Goal: Task Accomplishment & Management: Use online tool/utility

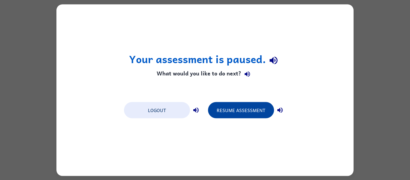
click at [231, 111] on button "Resume Assessment" at bounding box center [241, 110] width 66 height 16
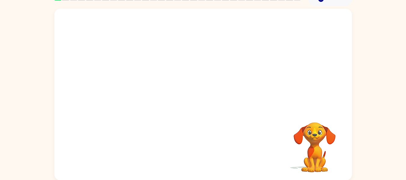
scroll to position [31, 0]
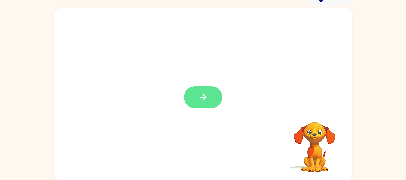
click at [211, 98] on button "button" at bounding box center [203, 97] width 38 height 22
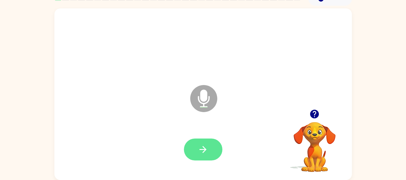
click at [205, 149] on icon "button" at bounding box center [202, 149] width 7 height 7
click at [371, 115] on div "Microphone The Microphone is here when it is your turn to talk Your browser mus…" at bounding box center [203, 93] width 406 height 174
click at [350, 117] on div "Microphone The Microphone is here when it is your turn to talk" at bounding box center [202, 93] width 297 height 171
click at [344, 120] on div "Microphone The Microphone is here when it is your turn to talk" at bounding box center [202, 93] width 297 height 171
click at [200, 145] on icon "button" at bounding box center [203, 149] width 11 height 11
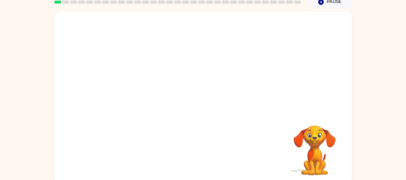
scroll to position [29, 0]
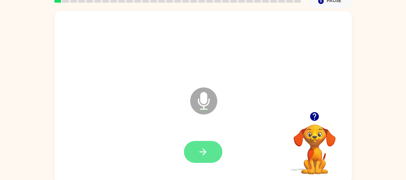
click at [214, 148] on button "button" at bounding box center [203, 152] width 38 height 22
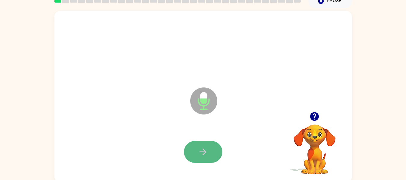
click at [218, 153] on button "button" at bounding box center [203, 152] width 38 height 22
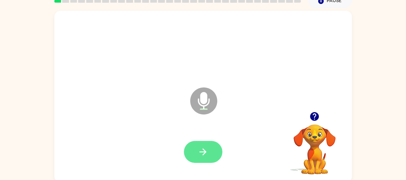
click at [211, 153] on button "button" at bounding box center [203, 152] width 38 height 22
click at [215, 148] on button "button" at bounding box center [203, 152] width 38 height 22
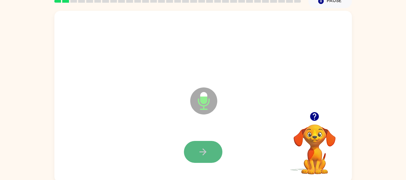
click at [208, 149] on icon "button" at bounding box center [203, 152] width 11 height 11
click at [208, 148] on icon "button" at bounding box center [203, 152] width 11 height 11
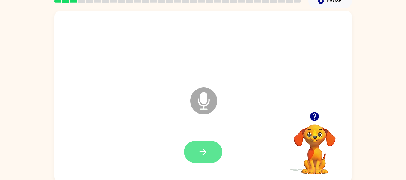
click at [208, 149] on icon "button" at bounding box center [203, 152] width 11 height 11
click at [217, 150] on button "button" at bounding box center [203, 152] width 38 height 22
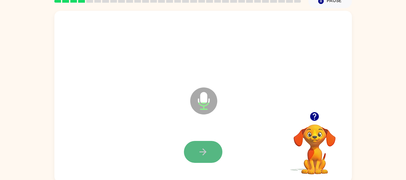
click at [214, 156] on button "button" at bounding box center [203, 152] width 38 height 22
click at [211, 144] on button "button" at bounding box center [203, 152] width 38 height 22
click at [211, 145] on button "button" at bounding box center [203, 152] width 38 height 22
click at [210, 151] on button "button" at bounding box center [203, 152] width 38 height 22
click at [200, 152] on icon "button" at bounding box center [203, 152] width 11 height 11
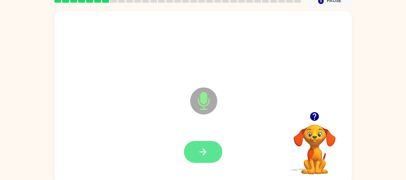
click at [201, 154] on icon "button" at bounding box center [203, 152] width 11 height 11
click at [212, 150] on button "button" at bounding box center [203, 152] width 38 height 22
click at [215, 148] on button "button" at bounding box center [203, 152] width 38 height 22
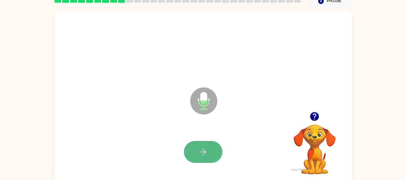
click at [208, 151] on icon "button" at bounding box center [203, 152] width 11 height 11
click at [211, 149] on button "button" at bounding box center [203, 152] width 38 height 22
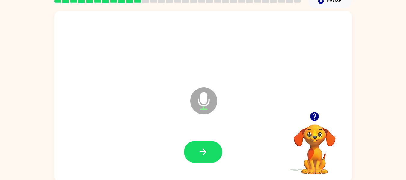
click at [314, 117] on icon "button" at bounding box center [314, 116] width 9 height 9
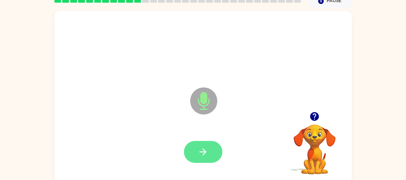
click at [209, 151] on button "button" at bounding box center [203, 152] width 38 height 22
click at [212, 149] on button "button" at bounding box center [203, 152] width 38 height 22
drag, startPoint x: 212, startPoint y: 149, endPoint x: 192, endPoint y: 152, distance: 19.5
click at [192, 152] on button "button" at bounding box center [203, 152] width 38 height 22
click at [197, 150] on button "button" at bounding box center [203, 152] width 38 height 22
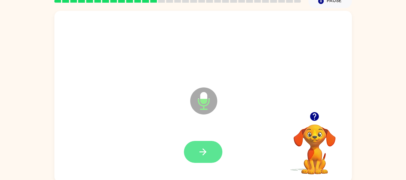
click at [210, 142] on button "button" at bounding box center [203, 152] width 38 height 22
click at [201, 153] on icon "button" at bounding box center [203, 152] width 11 height 11
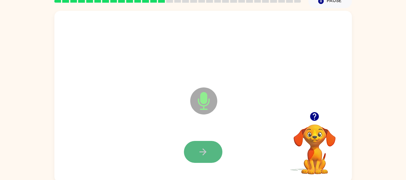
click at [198, 151] on icon "button" at bounding box center [203, 152] width 11 height 11
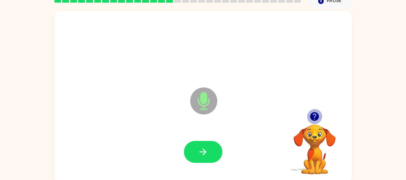
click at [316, 118] on icon "button" at bounding box center [314, 116] width 9 height 9
click at [315, 120] on icon "button" at bounding box center [314, 116] width 9 height 9
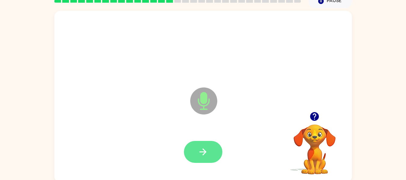
click at [198, 149] on icon "button" at bounding box center [203, 152] width 11 height 11
click at [208, 144] on button "button" at bounding box center [203, 152] width 38 height 22
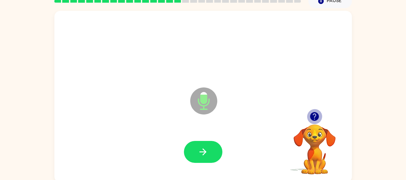
click at [317, 119] on icon "button" at bounding box center [314, 116] width 9 height 9
click at [315, 119] on icon "button" at bounding box center [314, 116] width 9 height 9
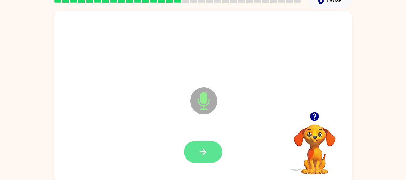
click at [211, 150] on button "button" at bounding box center [203, 152] width 38 height 22
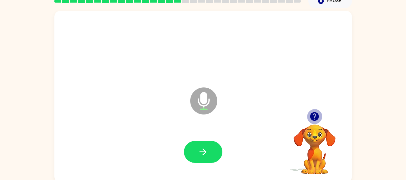
click at [320, 116] on button "button" at bounding box center [314, 116] width 15 height 15
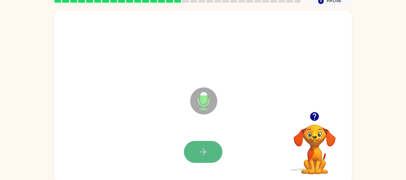
click at [218, 153] on button "button" at bounding box center [203, 152] width 38 height 22
click at [217, 150] on button "button" at bounding box center [203, 152] width 38 height 22
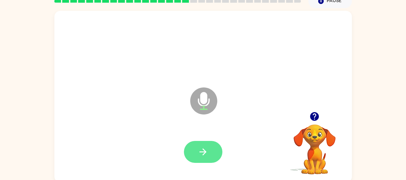
click at [188, 143] on button "button" at bounding box center [203, 152] width 38 height 22
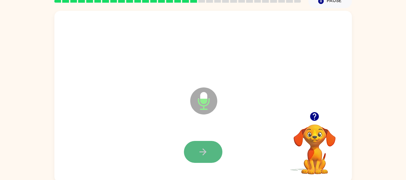
click at [206, 143] on button "button" at bounding box center [203, 152] width 38 height 22
click at [203, 154] on icon "button" at bounding box center [203, 152] width 11 height 11
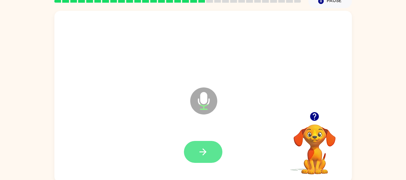
click at [196, 156] on button "button" at bounding box center [203, 152] width 38 height 22
click at [196, 148] on button "button" at bounding box center [203, 152] width 38 height 22
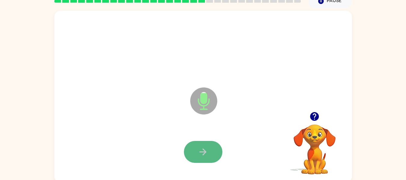
click at [195, 147] on button "button" at bounding box center [203, 152] width 38 height 22
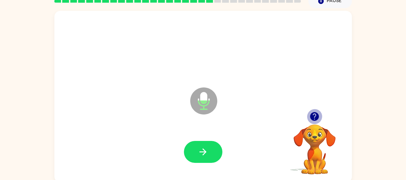
click at [317, 117] on icon "button" at bounding box center [314, 116] width 9 height 9
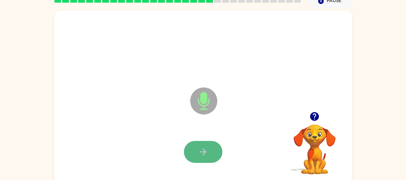
click at [209, 144] on button "button" at bounding box center [203, 152] width 38 height 22
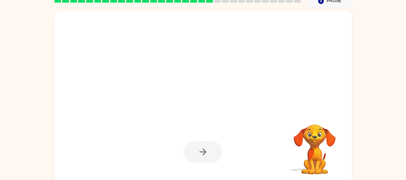
click at [263, 87] on div at bounding box center [188, 86] width 256 height 22
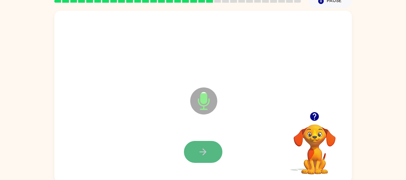
click at [199, 145] on button "button" at bounding box center [203, 152] width 38 height 22
click at [216, 147] on button "button" at bounding box center [203, 152] width 38 height 22
click at [211, 149] on button "button" at bounding box center [203, 152] width 38 height 22
click at [204, 154] on icon "button" at bounding box center [202, 151] width 7 height 7
click at [210, 147] on button "button" at bounding box center [203, 152] width 38 height 22
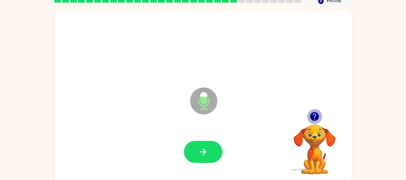
click at [315, 118] on icon "button" at bounding box center [314, 116] width 9 height 9
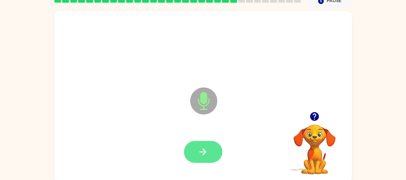
click at [206, 147] on icon "button" at bounding box center [203, 152] width 11 height 11
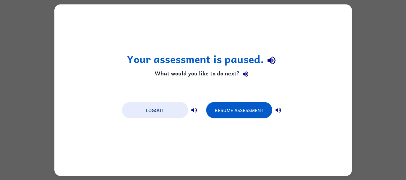
scroll to position [0, 0]
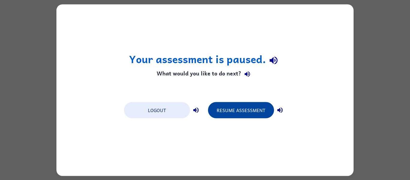
click at [228, 108] on button "Resume Assessment" at bounding box center [241, 110] width 66 height 16
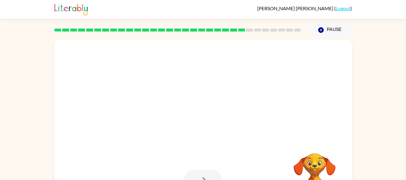
scroll to position [31, 0]
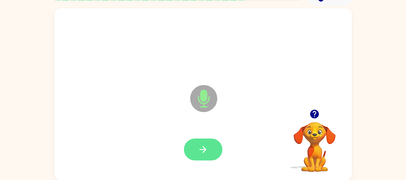
click at [211, 150] on button "button" at bounding box center [203, 149] width 38 height 22
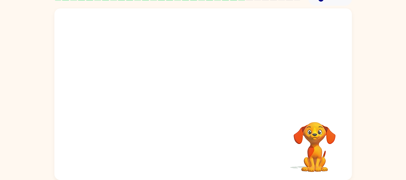
scroll to position [31, 0]
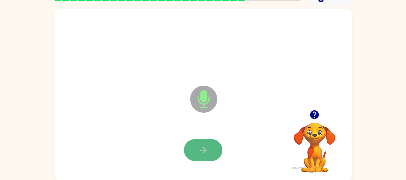
click at [205, 149] on icon "button" at bounding box center [202, 150] width 7 height 7
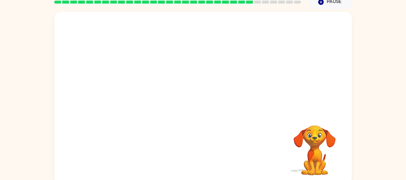
scroll to position [31, 0]
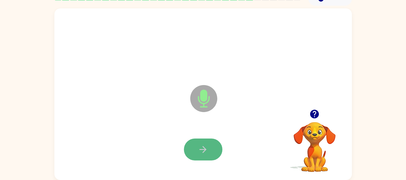
click at [213, 144] on button "button" at bounding box center [203, 149] width 38 height 22
click at [204, 146] on icon "button" at bounding box center [203, 149] width 11 height 11
click at [207, 147] on icon "button" at bounding box center [203, 149] width 11 height 11
click at [207, 146] on icon "button" at bounding box center [203, 149] width 11 height 11
click at [194, 139] on button "button" at bounding box center [203, 149] width 38 height 22
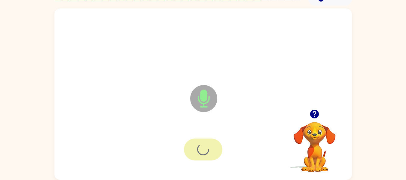
click at [194, 139] on div at bounding box center [203, 149] width 38 height 22
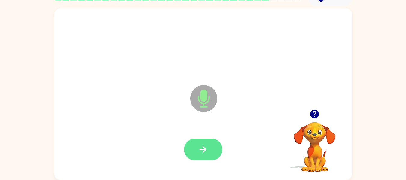
click at [213, 143] on button "button" at bounding box center [203, 149] width 38 height 22
click at [207, 150] on icon "button" at bounding box center [203, 149] width 11 height 11
click at [199, 148] on icon "button" at bounding box center [203, 149] width 11 height 11
click at [197, 151] on button "button" at bounding box center [203, 149] width 38 height 22
drag, startPoint x: 197, startPoint y: 151, endPoint x: 189, endPoint y: 156, distance: 9.4
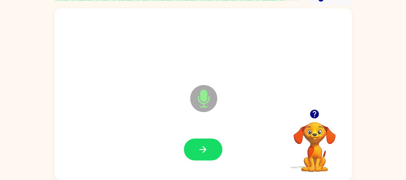
click at [189, 156] on button "button" at bounding box center [203, 149] width 38 height 22
click at [210, 146] on button "button" at bounding box center [203, 149] width 38 height 22
click at [225, 149] on div at bounding box center [202, 149] width 285 height 49
click at [208, 150] on icon "button" at bounding box center [203, 149] width 11 height 11
click at [196, 156] on button "button" at bounding box center [203, 149] width 38 height 22
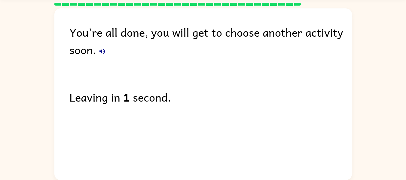
scroll to position [20, 0]
